Goal: Information Seeking & Learning: Learn about a topic

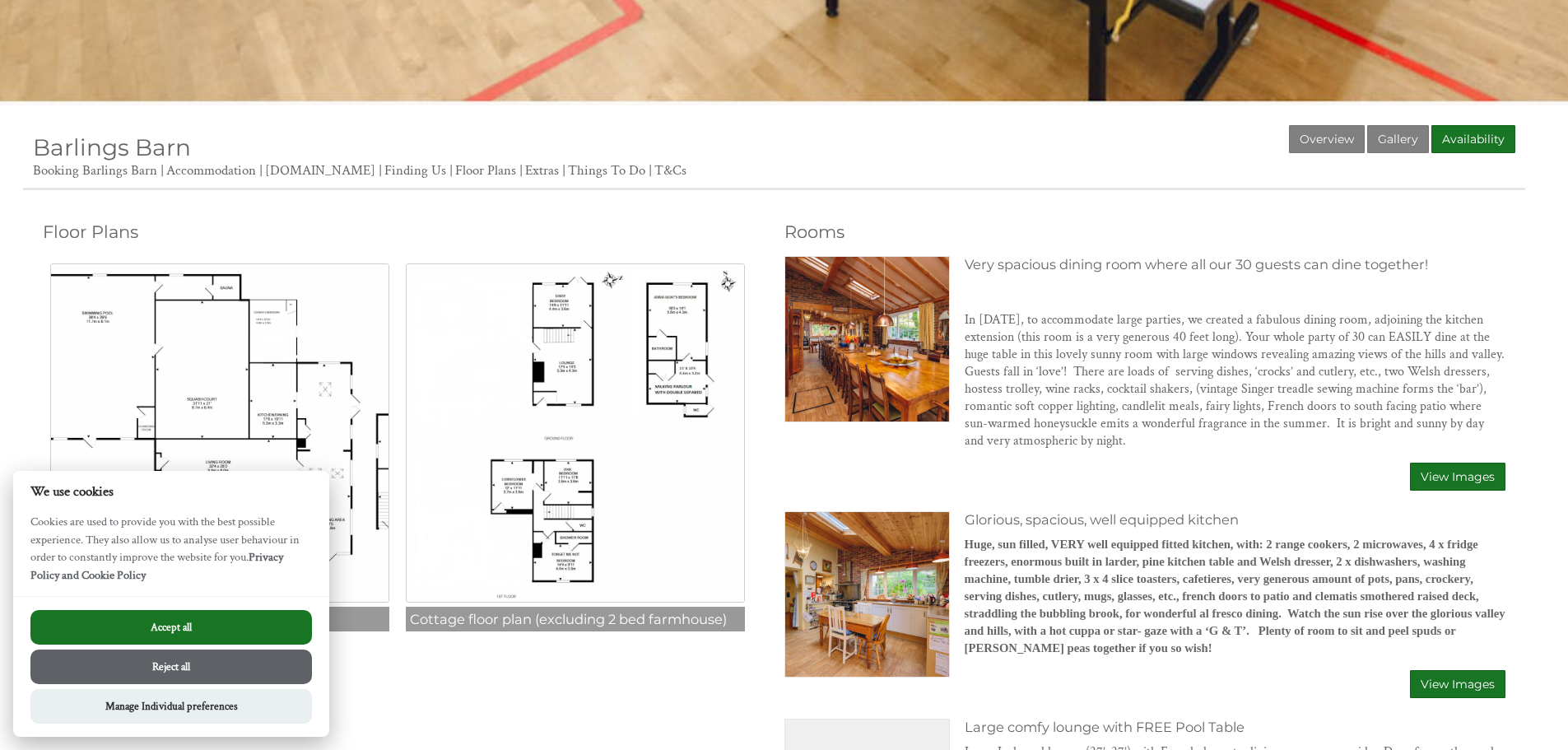
scroll to position [494, 0]
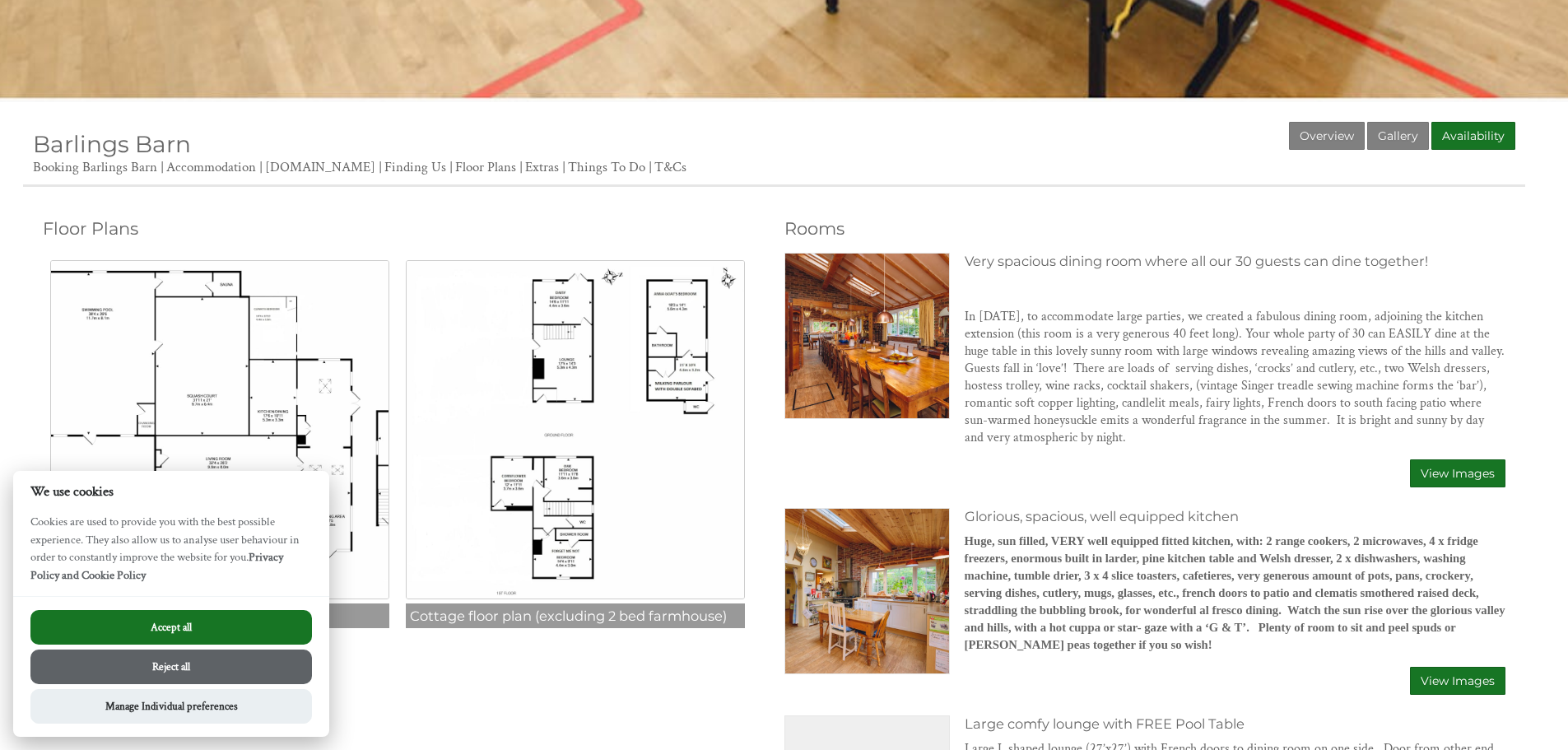
drag, startPoint x: 160, startPoint y: 669, endPoint x: 274, endPoint y: 546, distance: 167.7
click at [161, 669] on button "Reject all" at bounding box center [171, 666] width 281 height 34
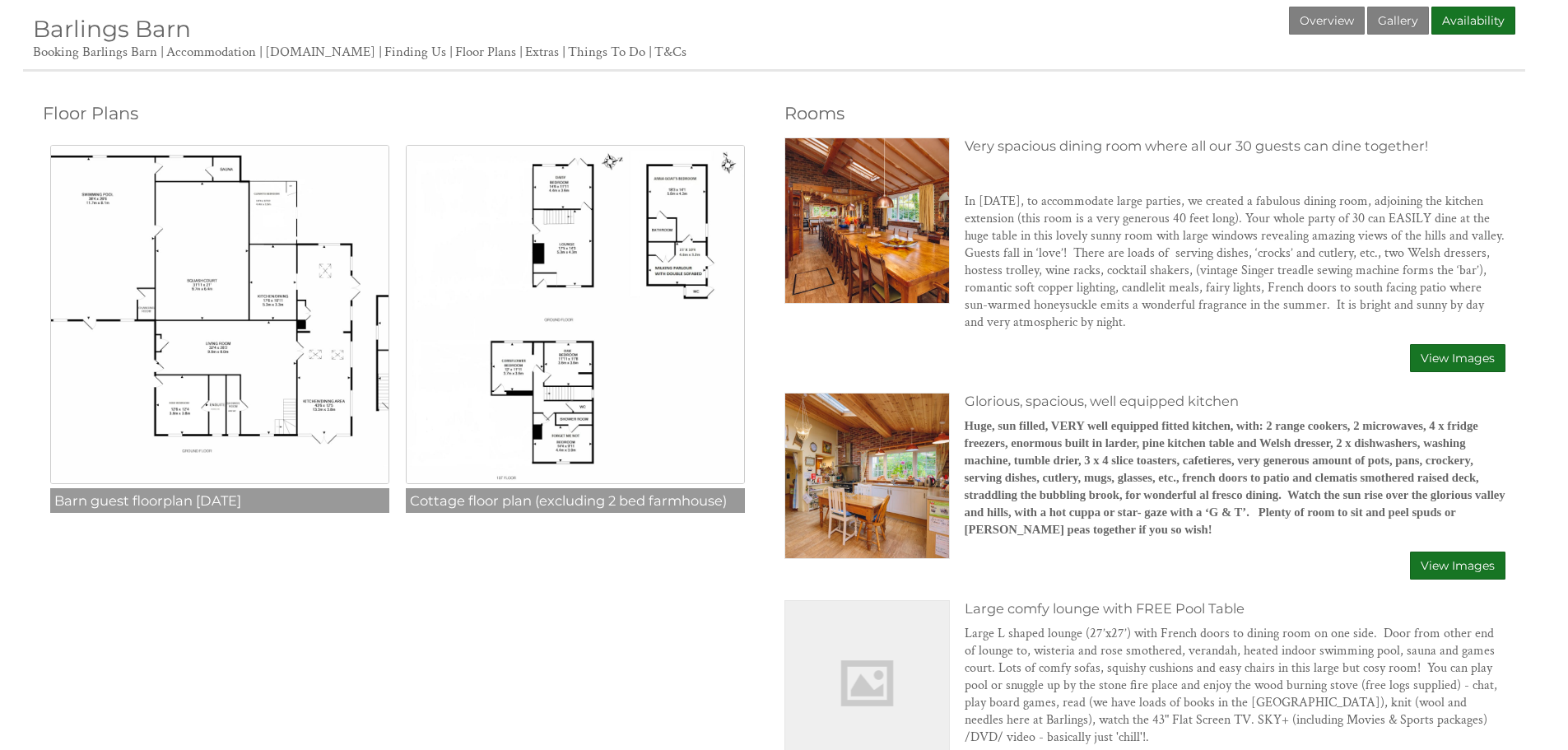
scroll to position [575, 0]
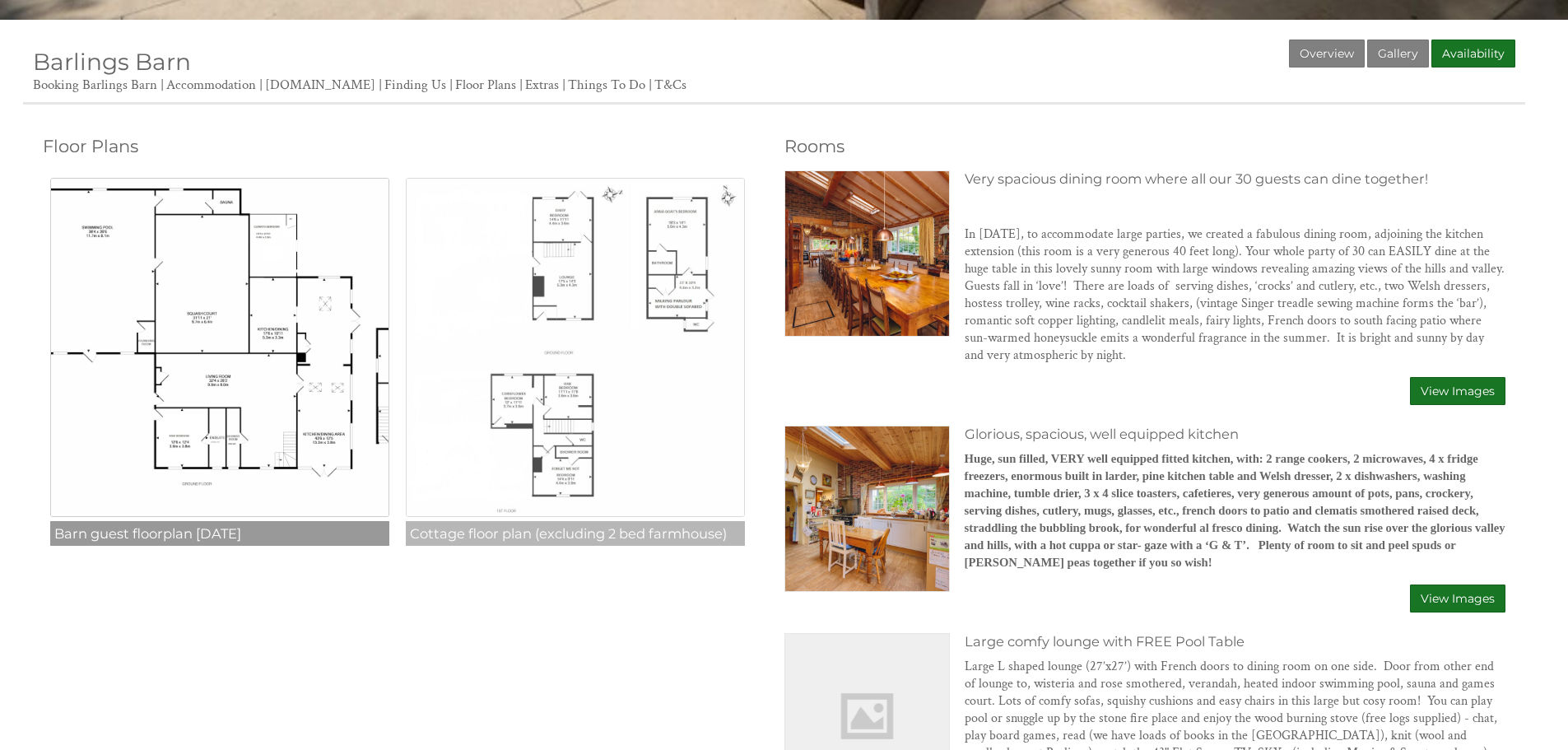
click at [661, 416] on img at bounding box center [576, 347] width 339 height 339
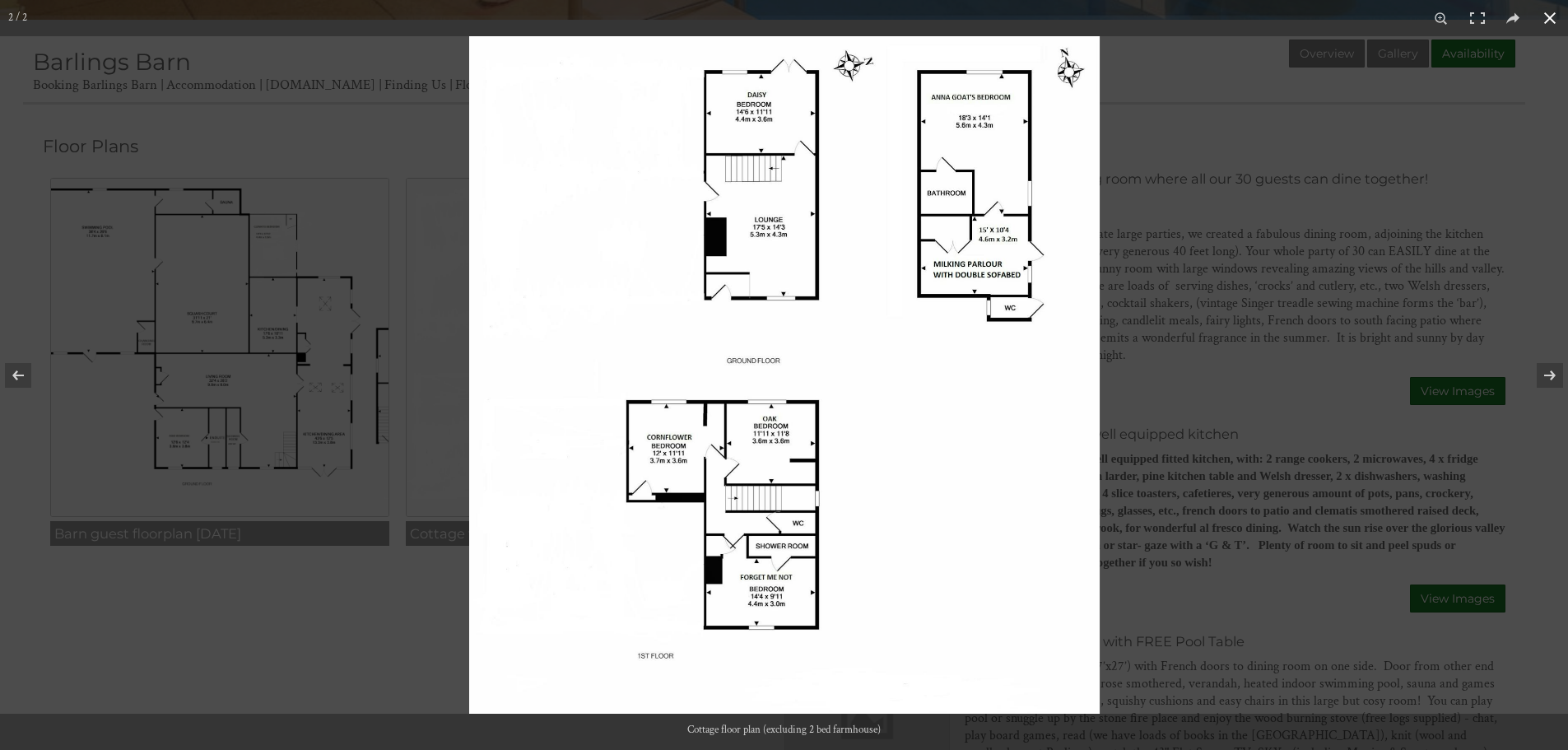
click at [1545, 19] on button at bounding box center [1549, 18] width 36 height 36
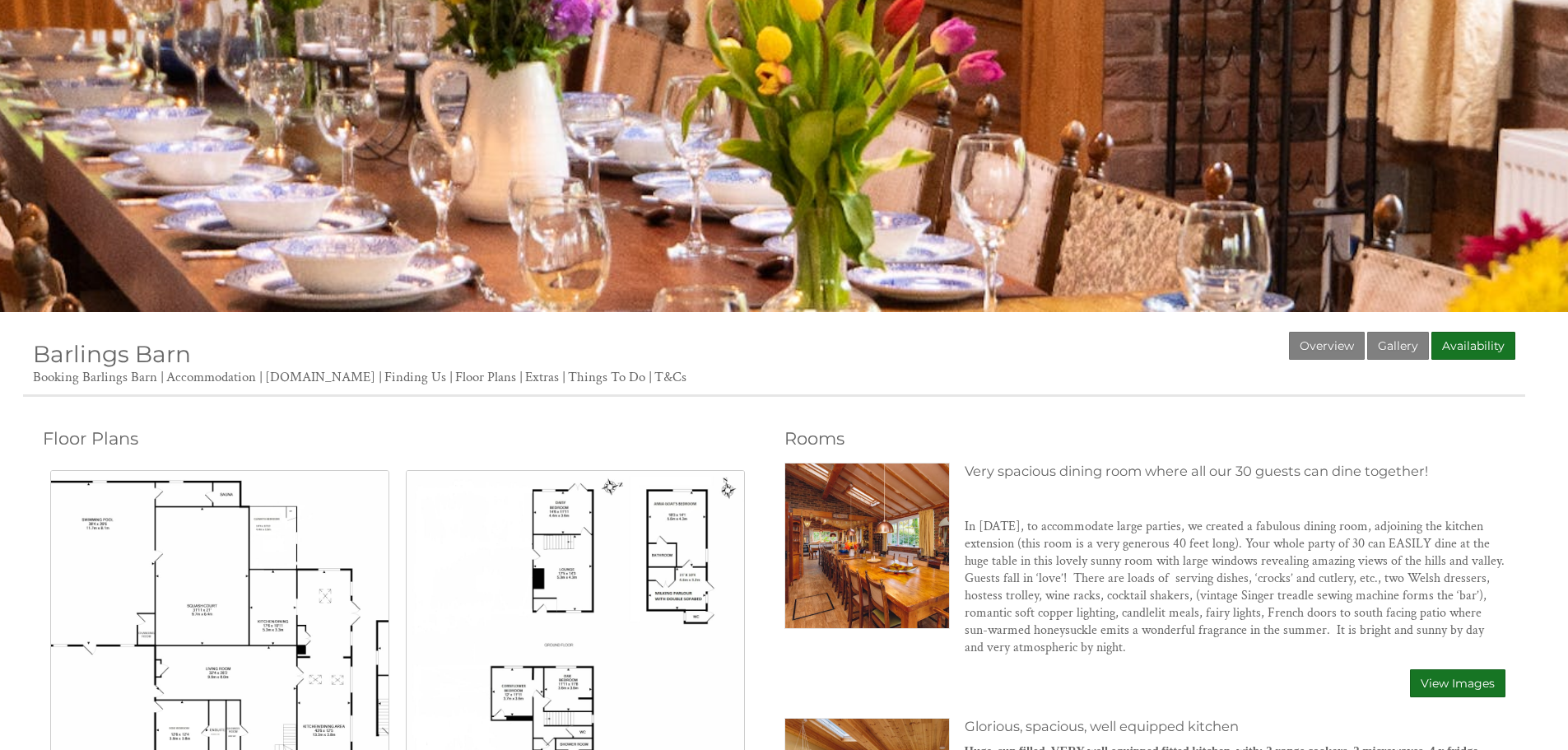
scroll to position [329, 0]
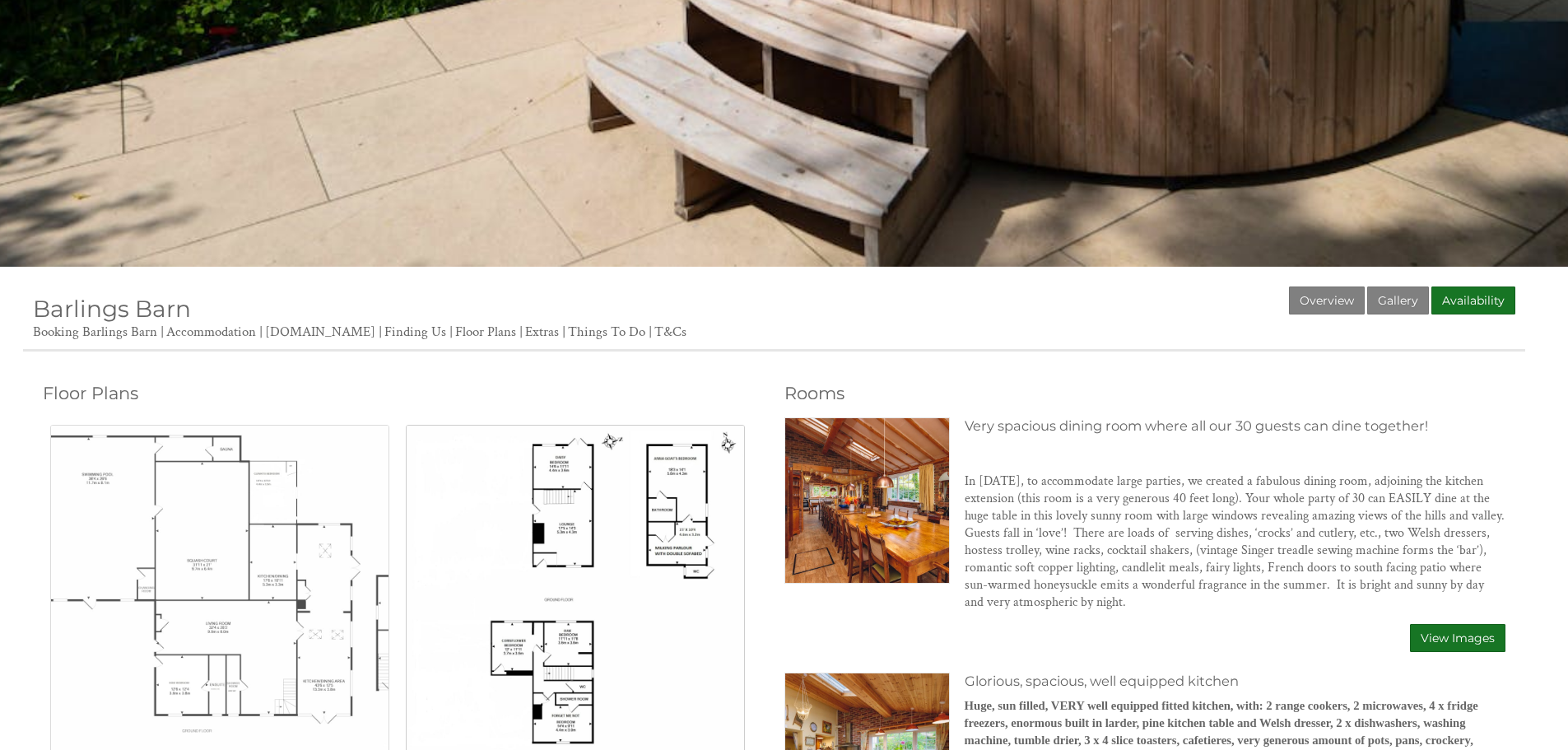
click at [253, 538] on img at bounding box center [220, 594] width 339 height 339
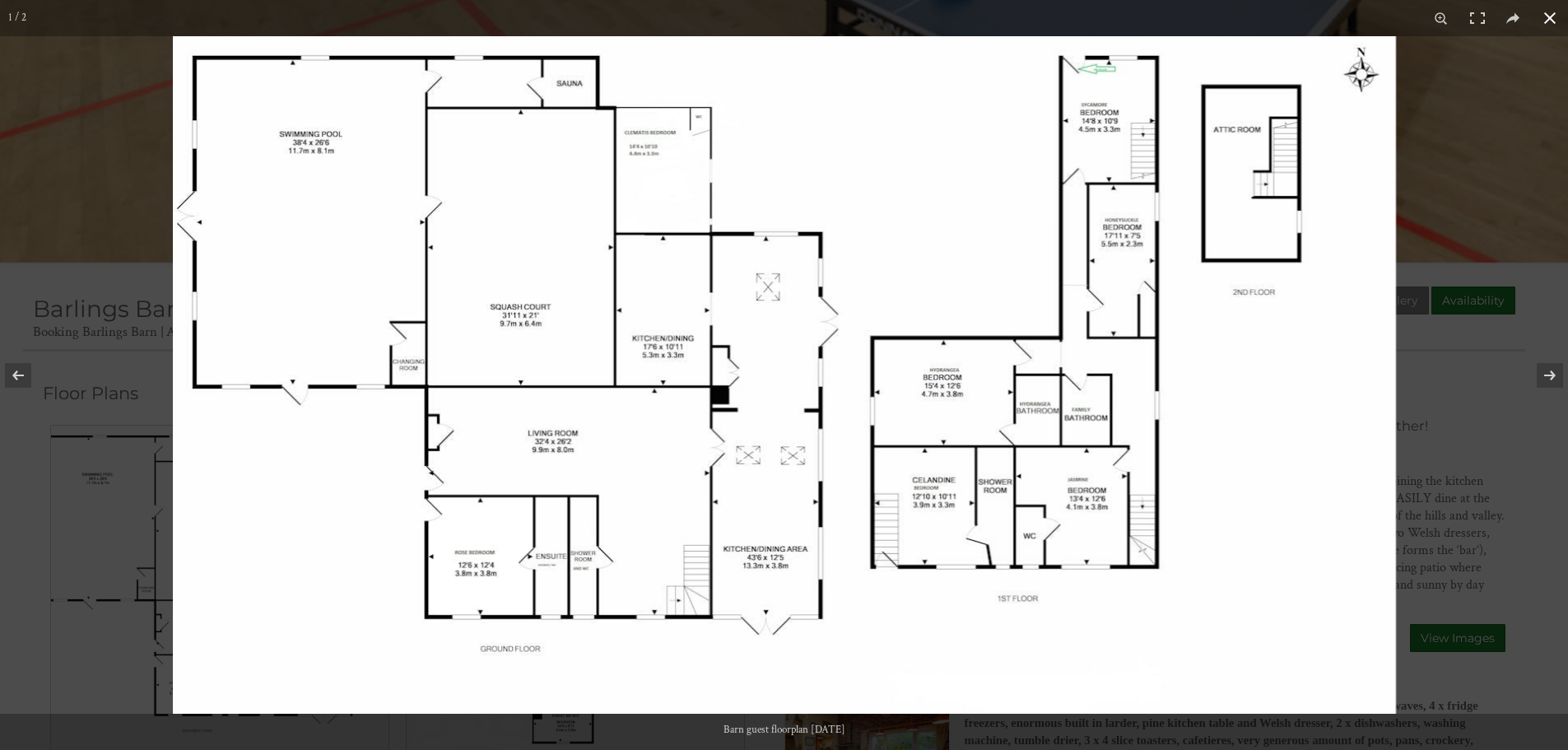
click at [1553, 21] on button at bounding box center [1549, 18] width 36 height 36
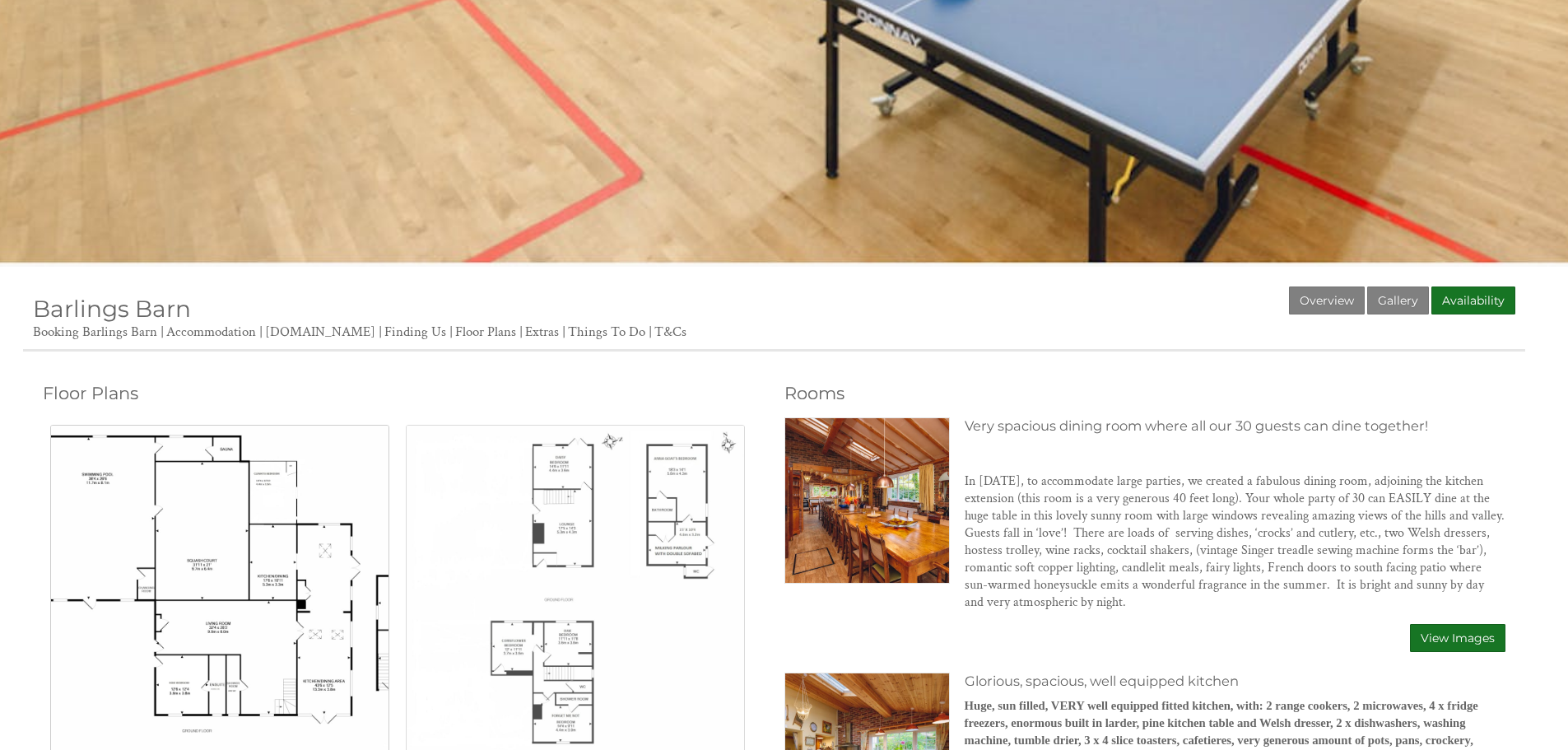
click at [639, 474] on img at bounding box center [576, 594] width 339 height 339
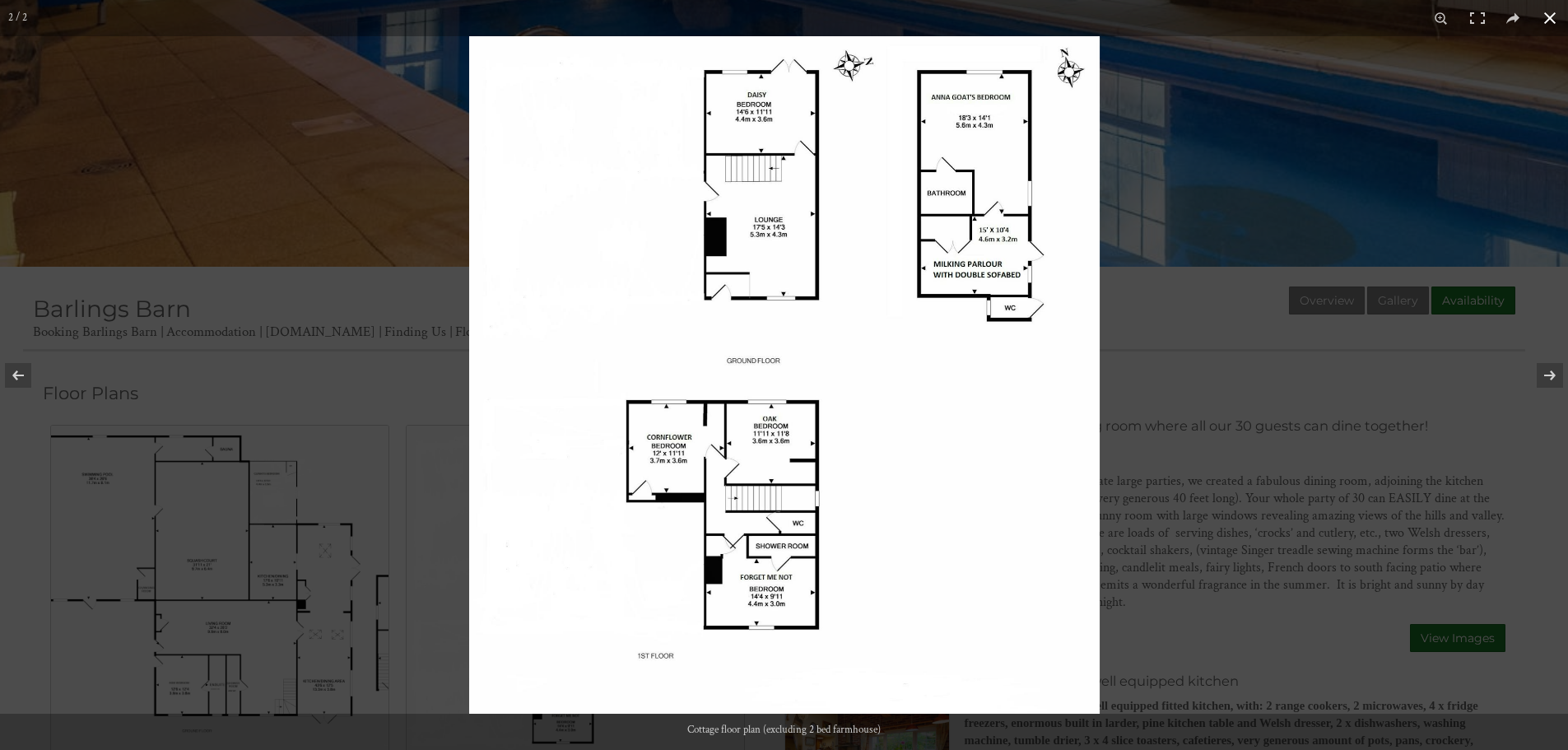
click at [1557, 7] on button at bounding box center [1549, 18] width 36 height 36
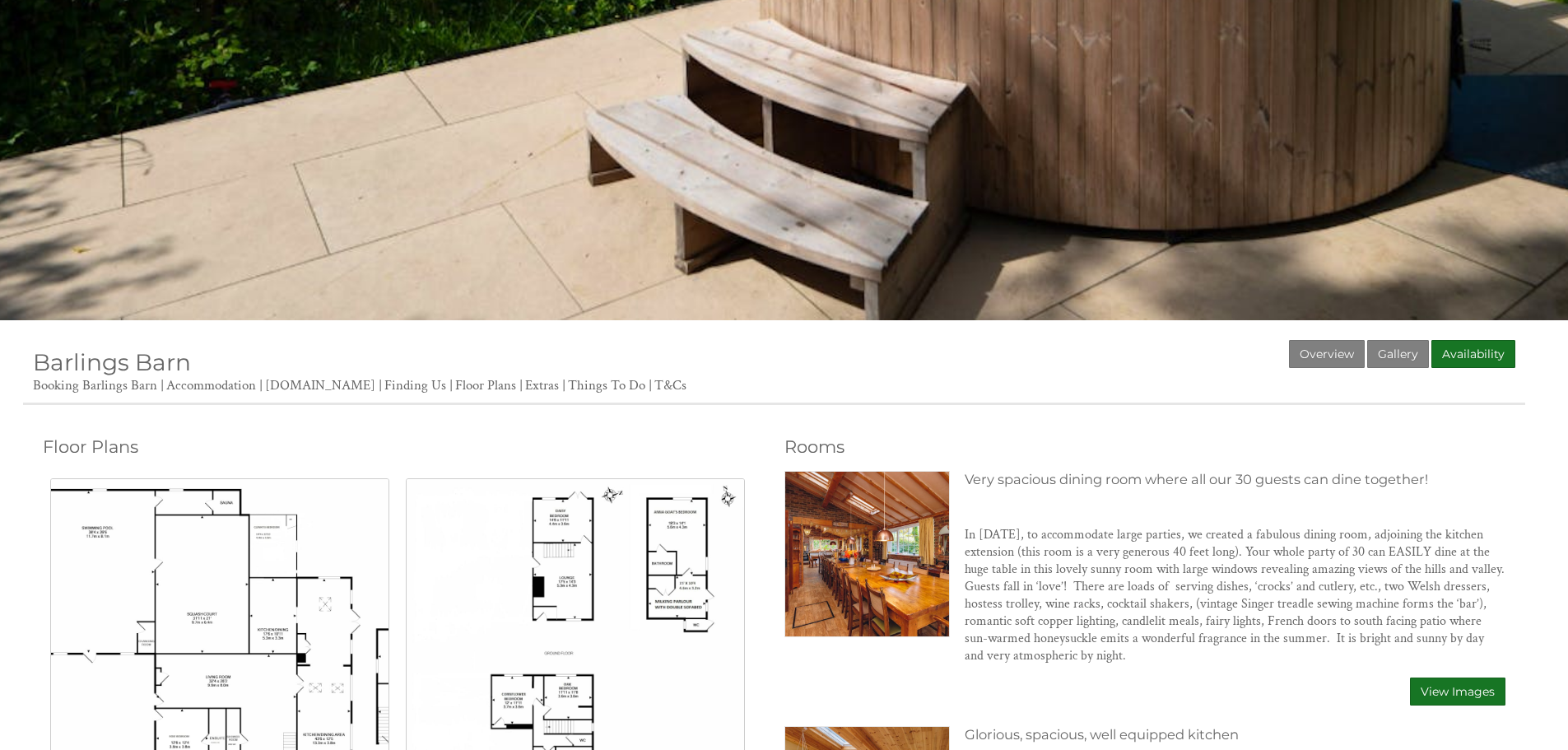
scroll to position [238, 0]
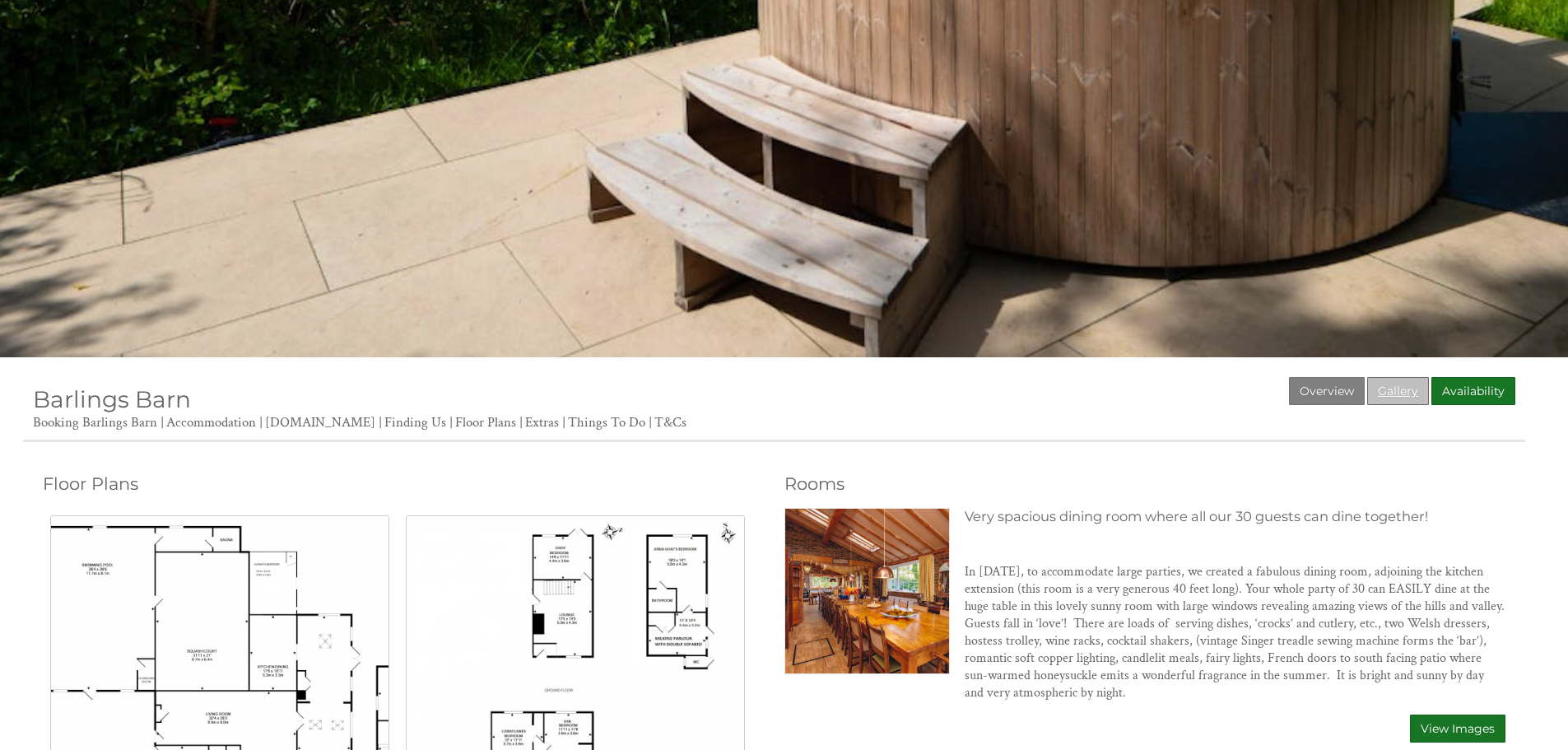
click at [1391, 388] on link "Gallery" at bounding box center [1397, 390] width 62 height 28
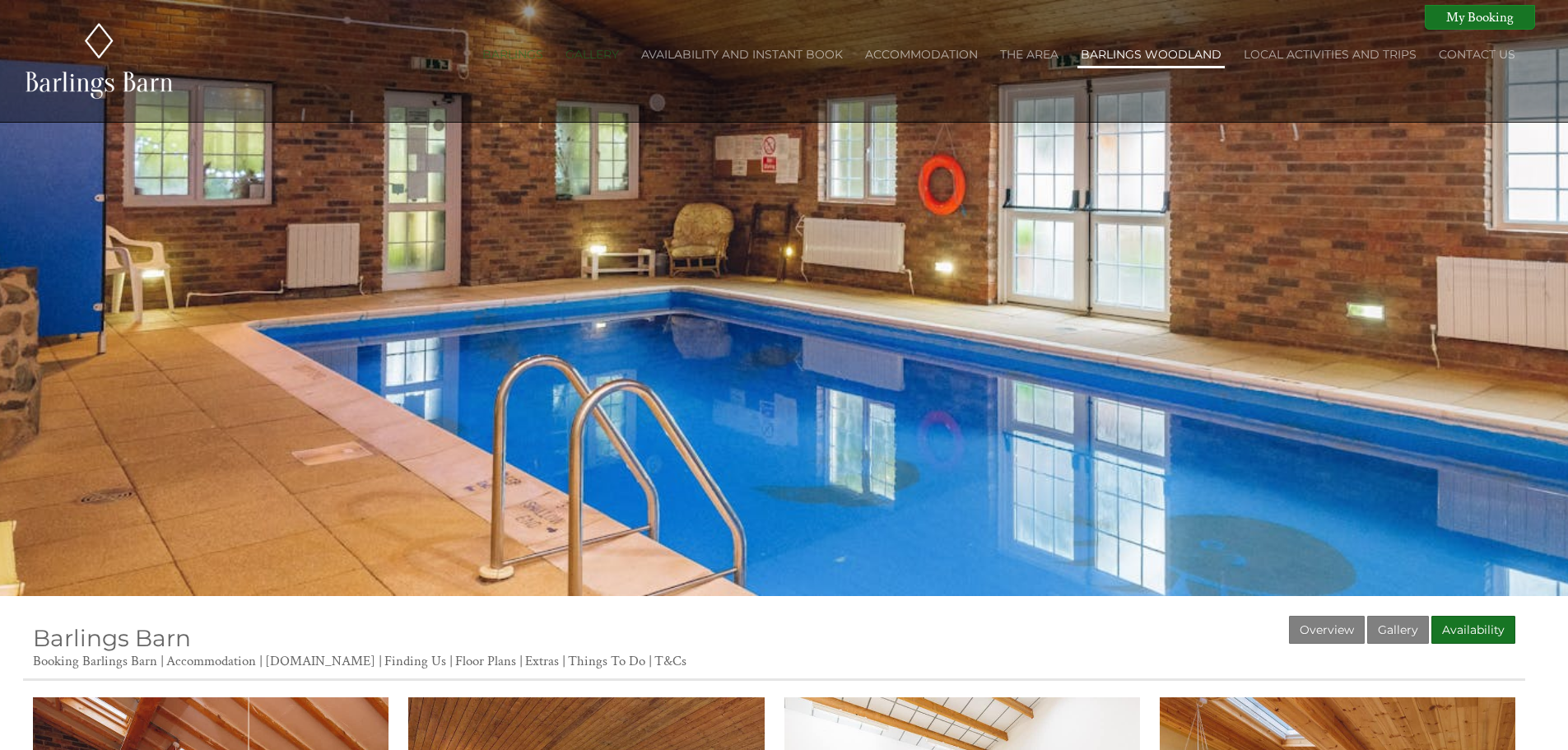
click at [1146, 57] on link "Barlings Woodland" at bounding box center [1151, 54] width 141 height 15
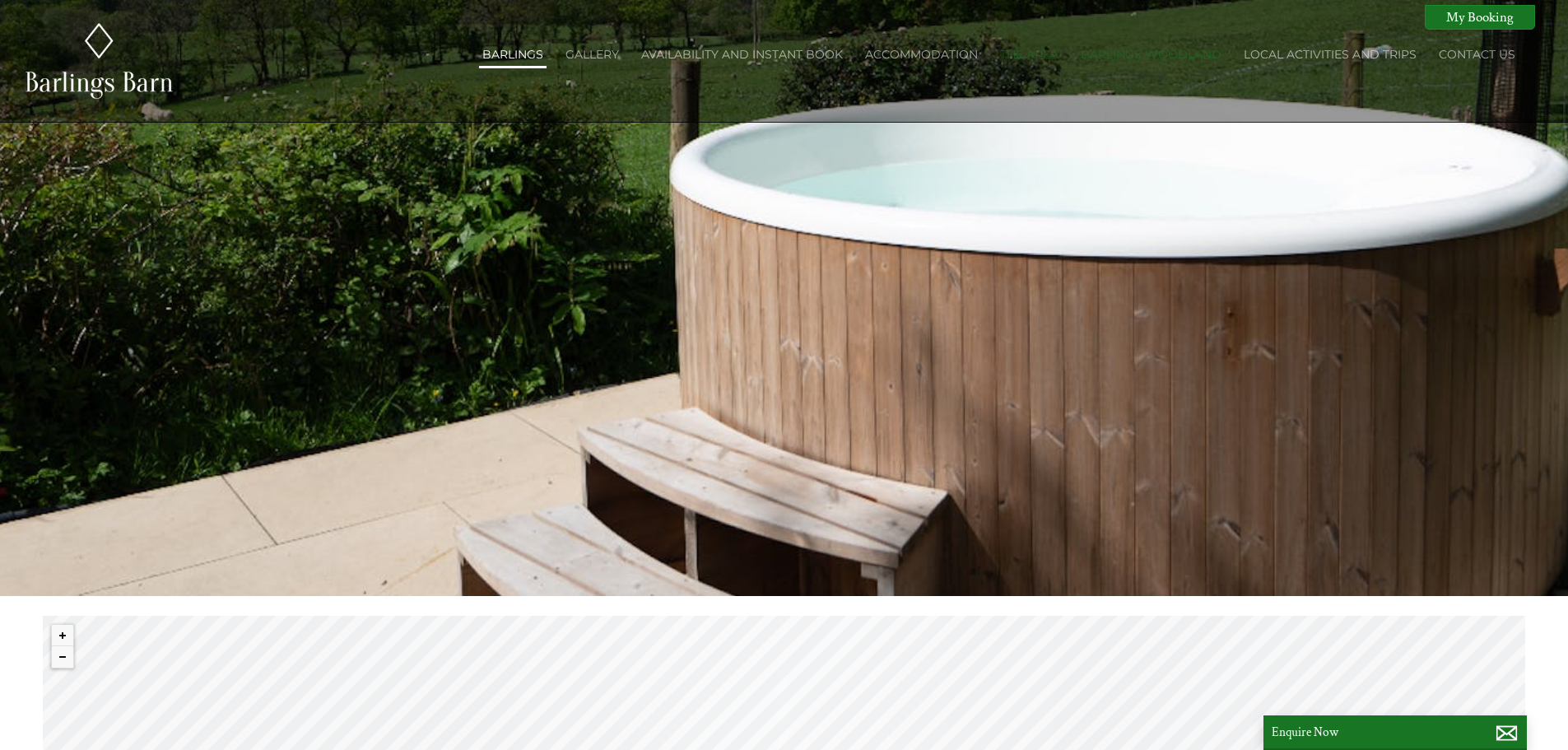
click at [511, 66] on li "Barlings" at bounding box center [512, 55] width 68 height 25
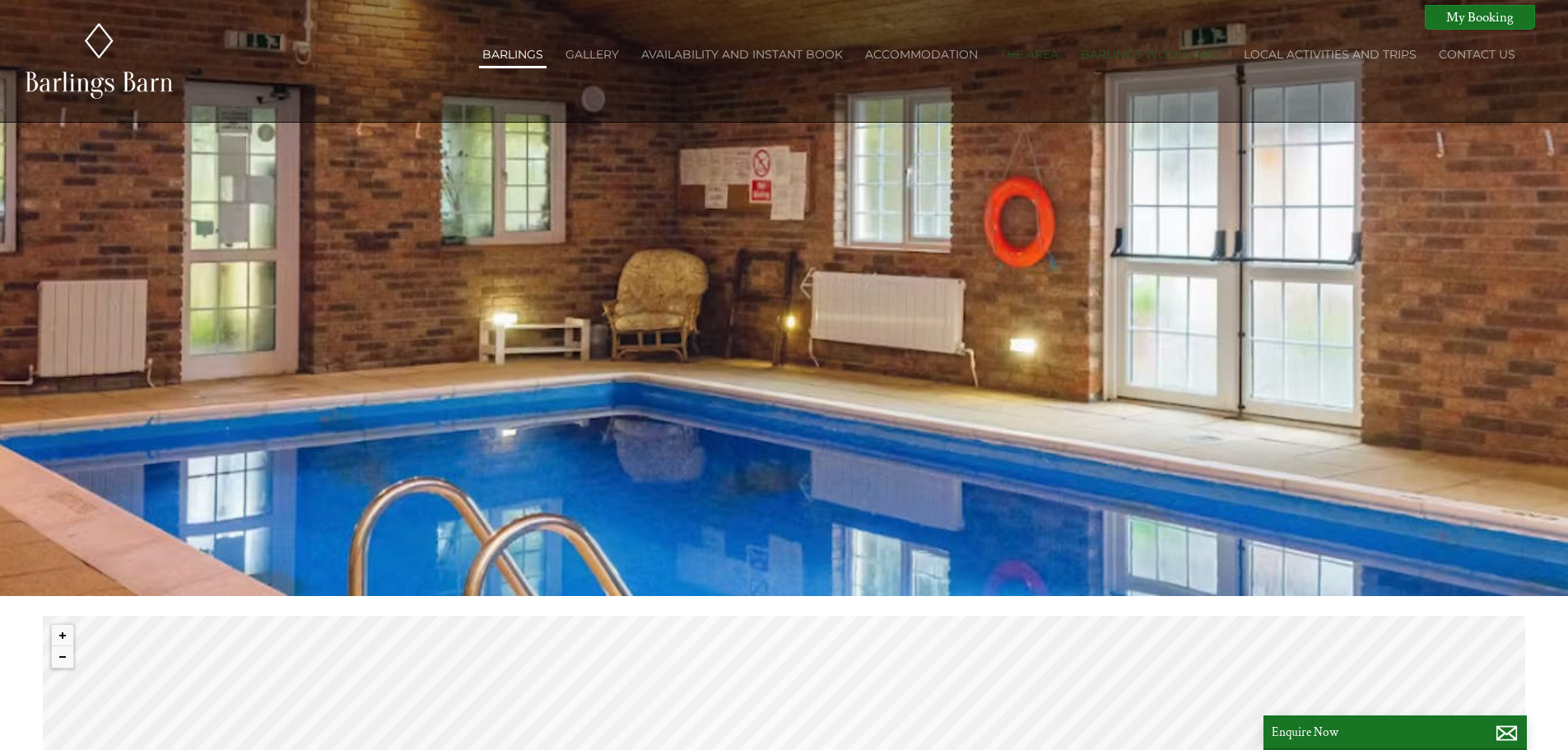
click at [534, 61] on link "Barlings" at bounding box center [513, 54] width 61 height 15
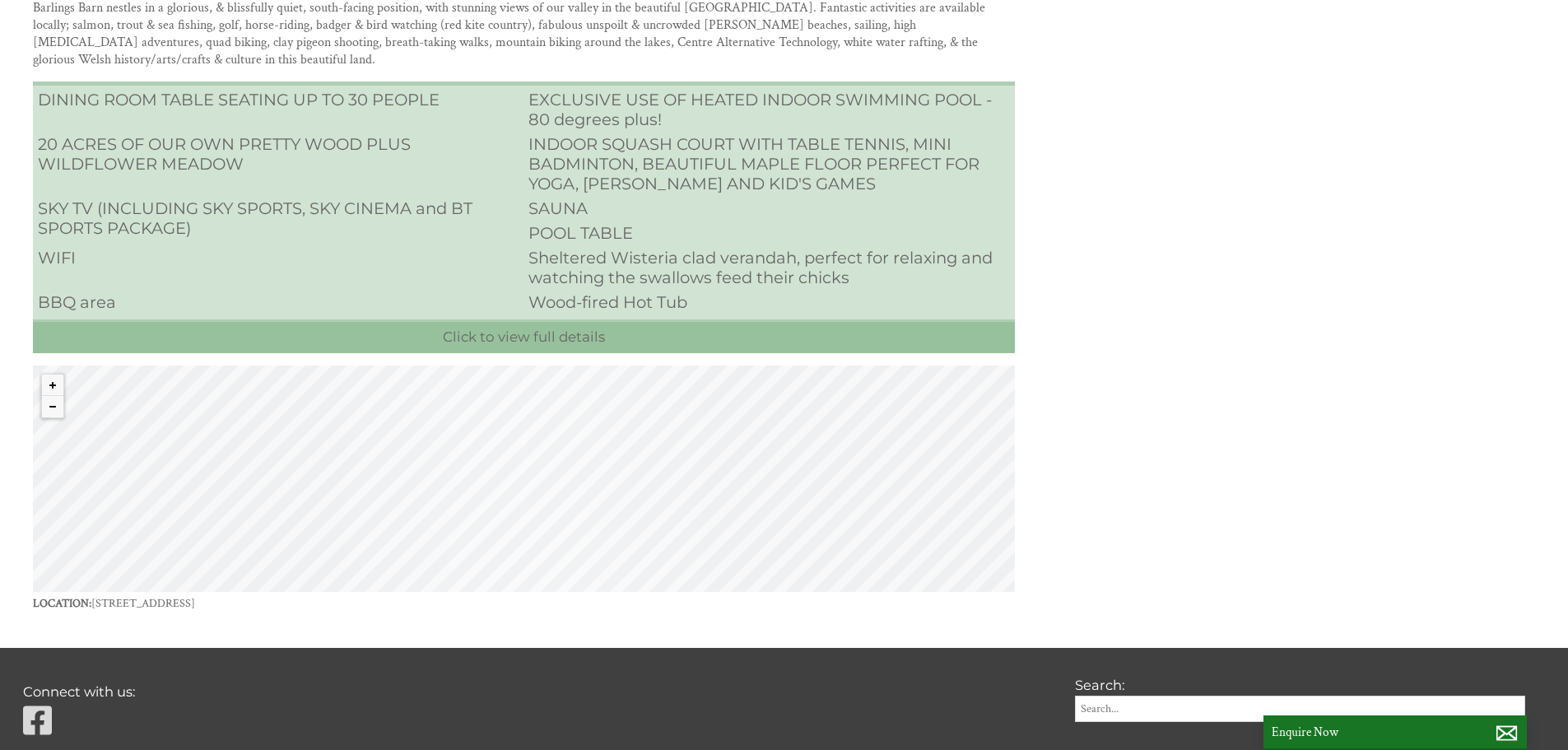
scroll to position [2042, 0]
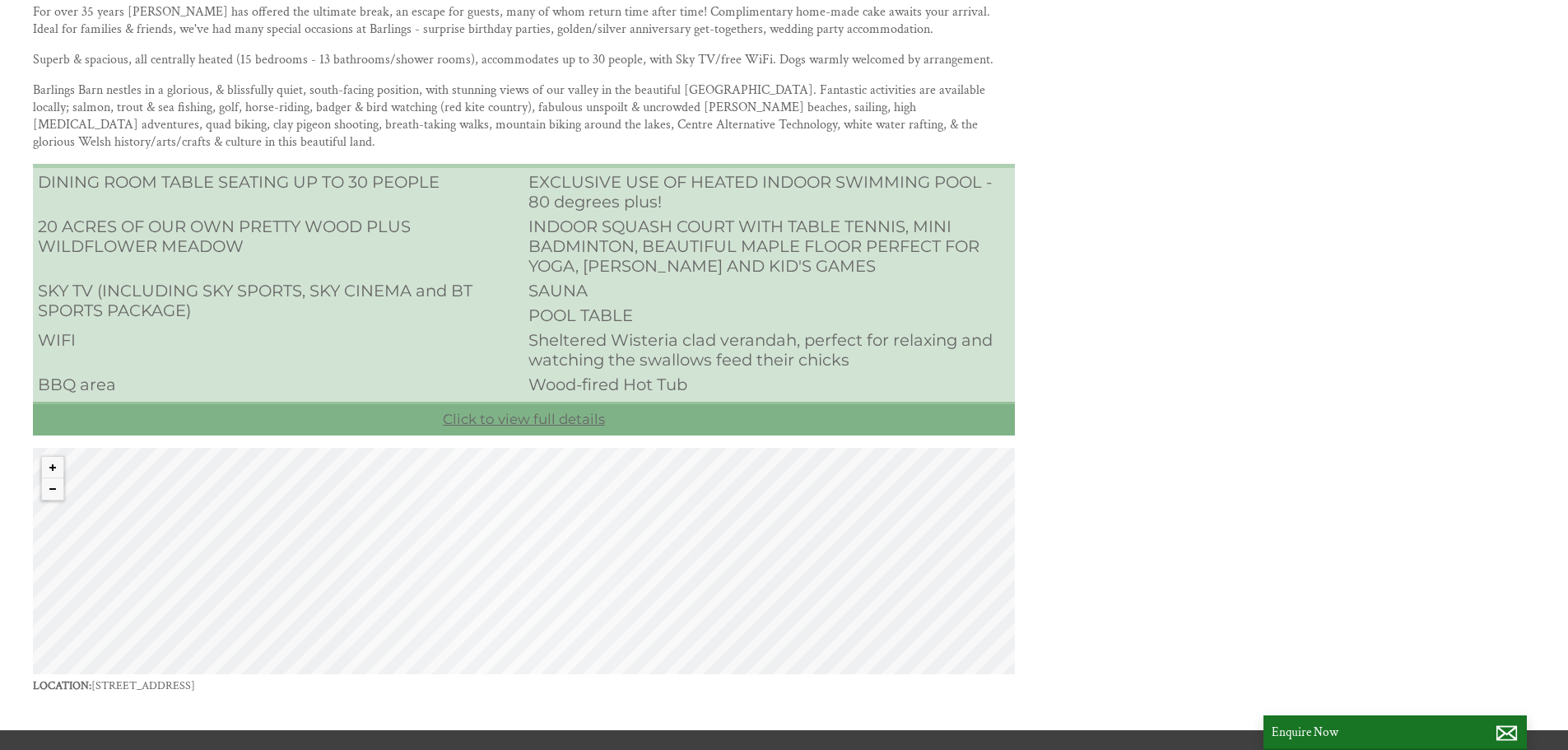
click at [529, 402] on link "Click to view full details" at bounding box center [524, 419] width 982 height 33
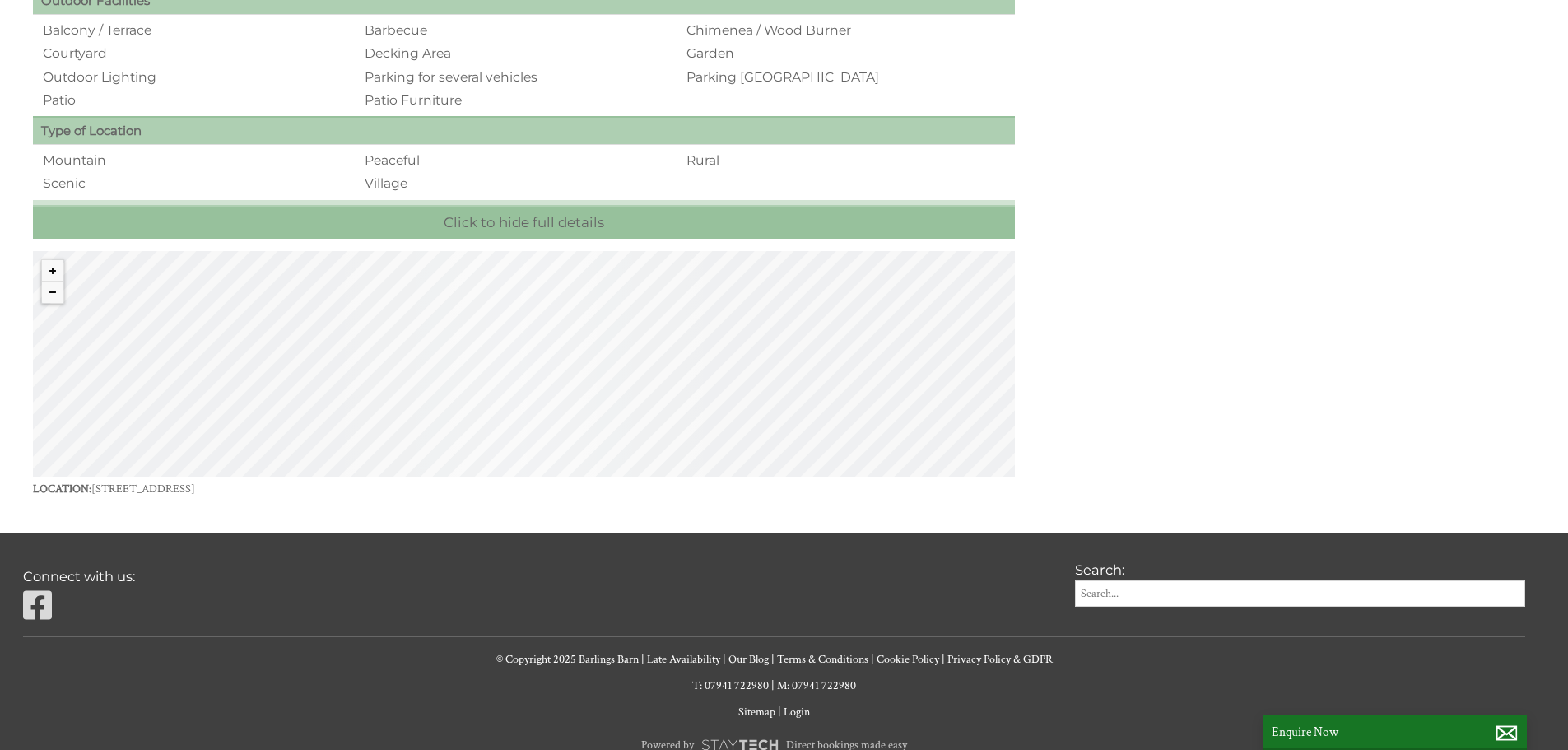
scroll to position [3573, 0]
